Goal: Navigation & Orientation: Find specific page/section

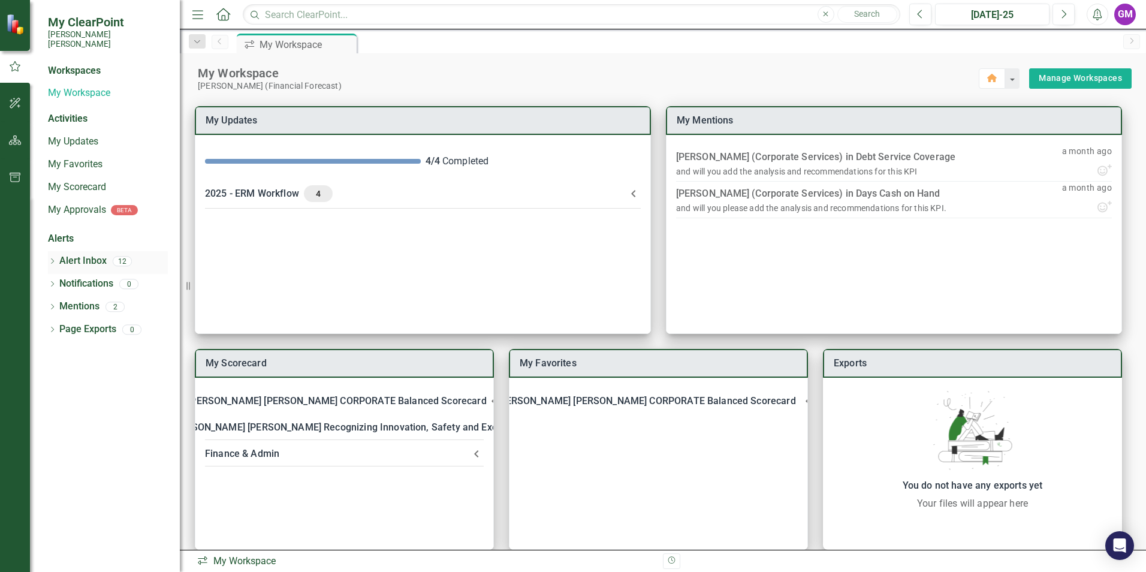
click at [77, 255] on link "Alert Inbox" at bounding box center [82, 261] width 47 height 14
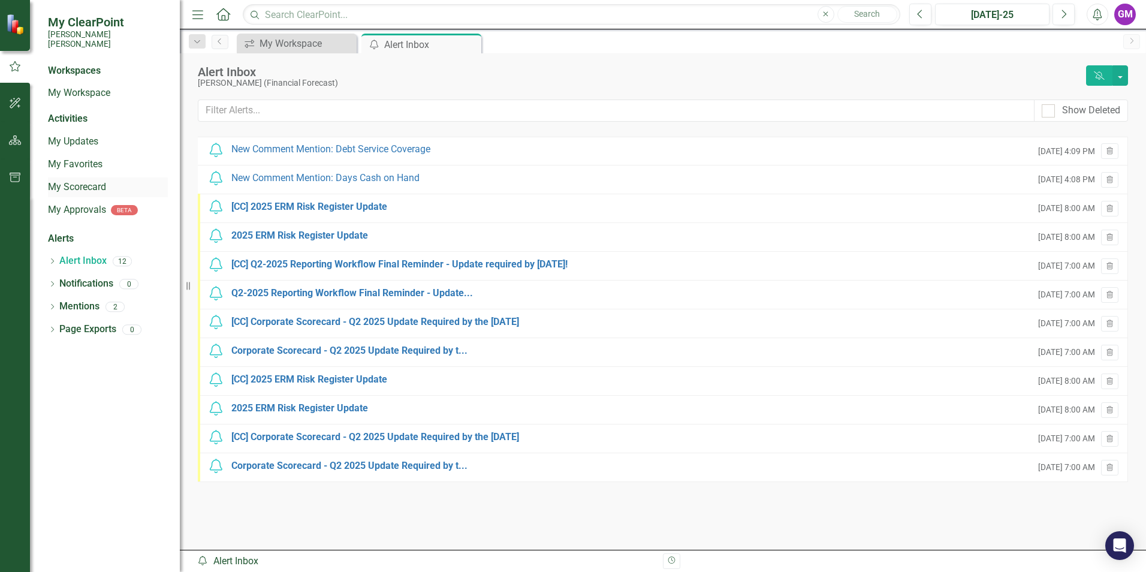
click at [76, 180] on link "My Scorecard" at bounding box center [108, 187] width 120 height 14
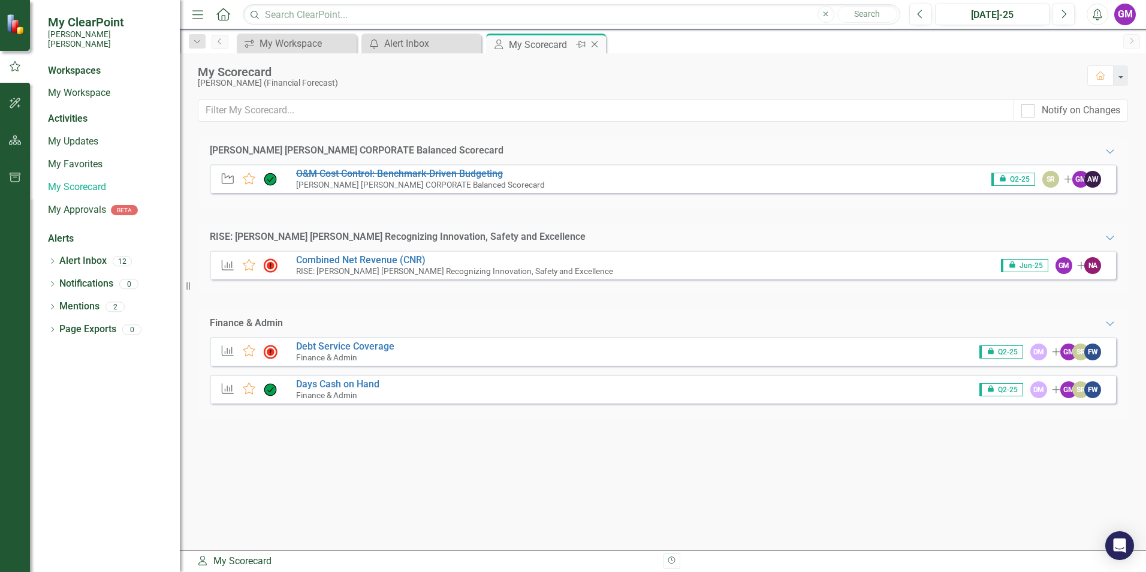
click at [600, 46] on icon "Close" at bounding box center [595, 45] width 12 height 10
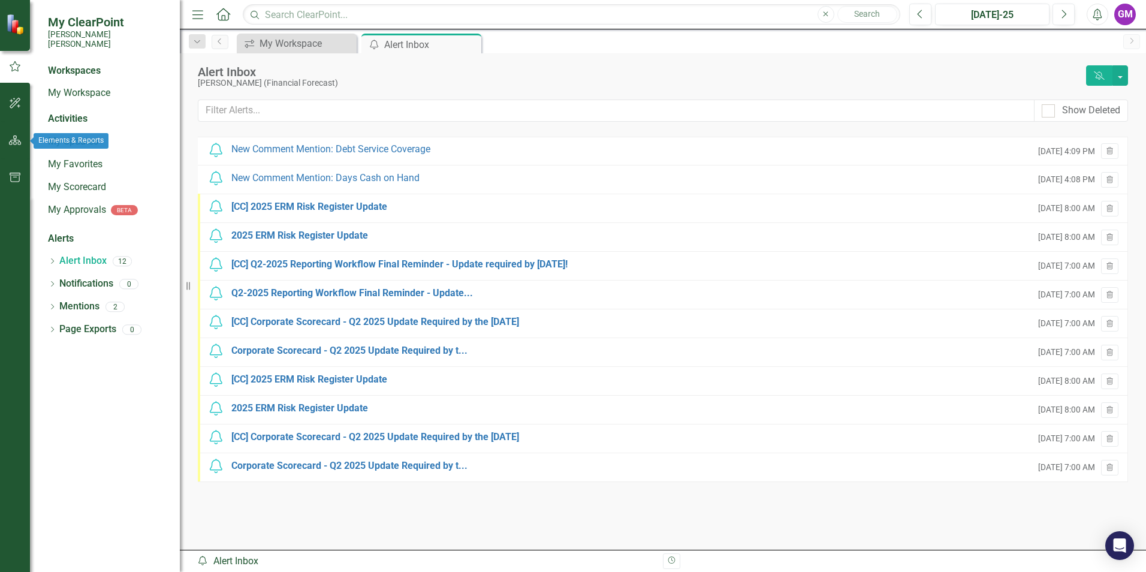
click at [15, 136] on icon "button" at bounding box center [15, 141] width 13 height 10
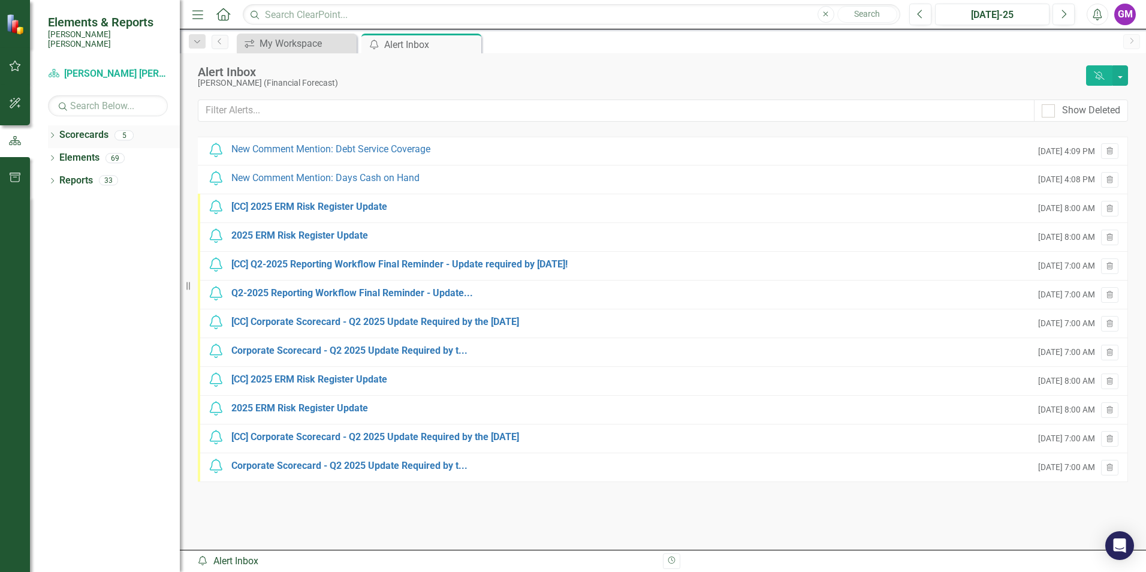
click at [49, 133] on icon "Dropdown" at bounding box center [52, 136] width 8 height 7
click at [102, 174] on link "RISE: [PERSON_NAME] [PERSON_NAME] Recognizing Innovation, Safety and Excellence" at bounding box center [123, 181] width 114 height 14
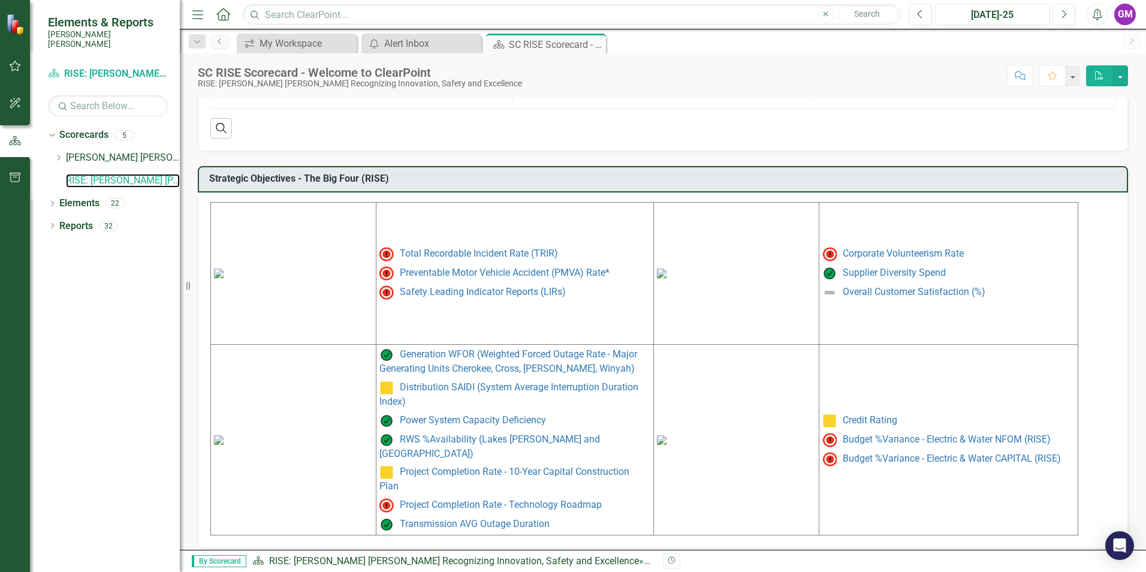
scroll to position [472, 0]
click at [686, 444] on link "Budget %Variance - Electric & Water CAPITAL (RISE)" at bounding box center [952, 456] width 218 height 11
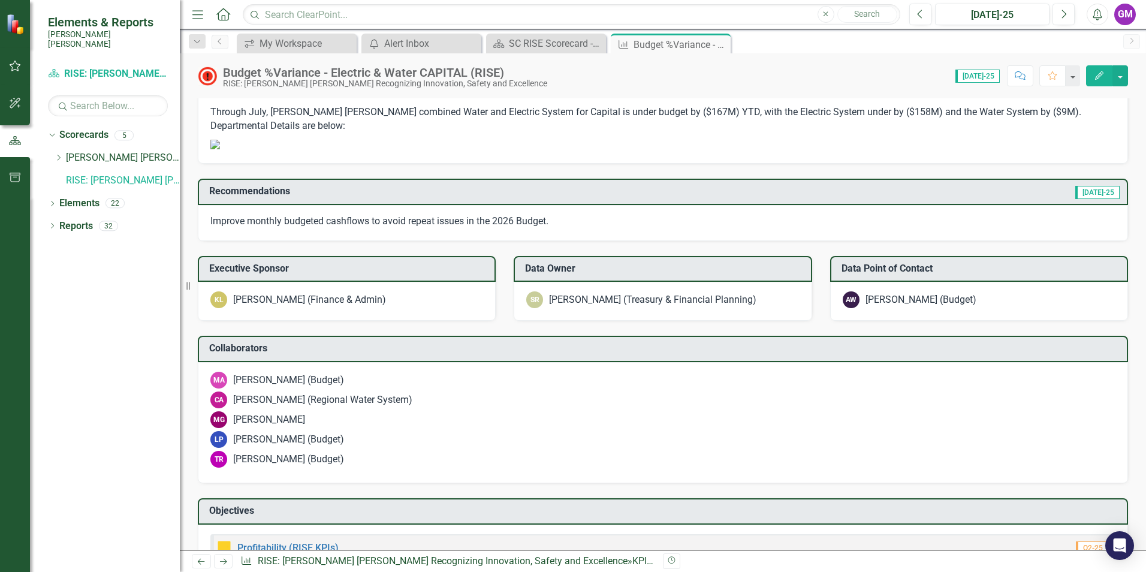
scroll to position [660, 0]
